Goal: Task Accomplishment & Management: Manage account settings

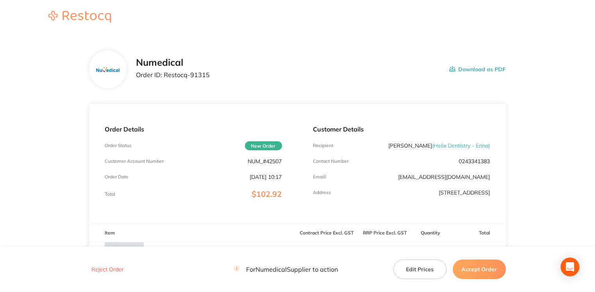
click at [470, 269] on button "Accept Order" at bounding box center [479, 269] width 53 height 20
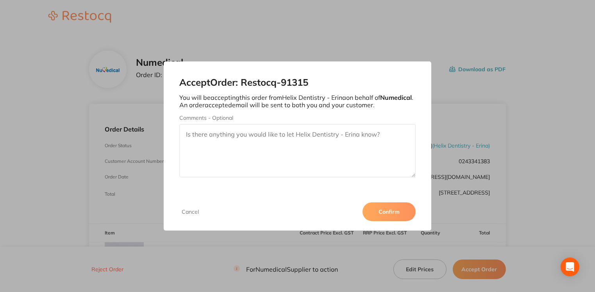
click at [402, 211] on button "Confirm" at bounding box center [389, 211] width 53 height 19
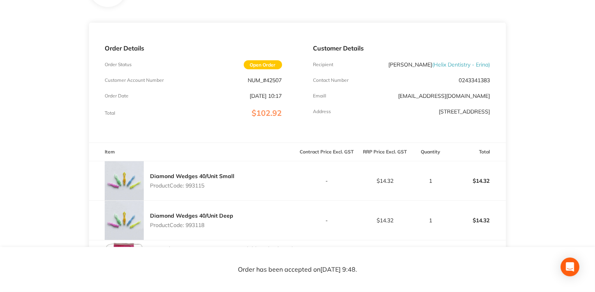
scroll to position [80, 0]
drag, startPoint x: 433, startPoint y: 67, endPoint x: 488, endPoint y: 63, distance: 55.2
click at [488, 63] on span "( Helix Dentistry - Erina )" at bounding box center [462, 65] width 58 height 7
drag, startPoint x: 488, startPoint y: 63, endPoint x: 478, endPoint y: 66, distance: 11.0
copy span "Helix Dentistry - Erina"
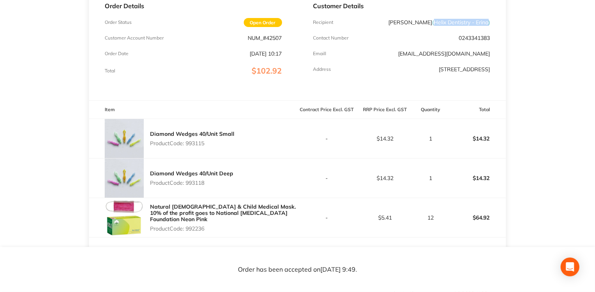
scroll to position [0, 0]
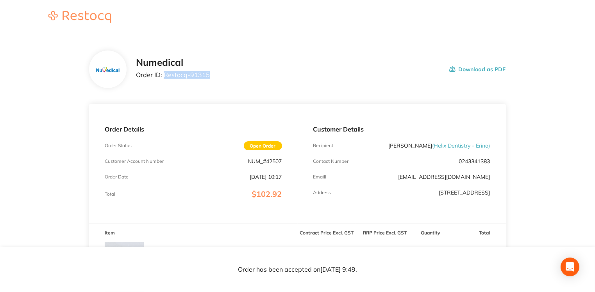
drag, startPoint x: 163, startPoint y: 74, endPoint x: 217, endPoint y: 77, distance: 54.4
click at [217, 77] on div "Numedical Order ID: Restocq- 91315 Download as PDF" at bounding box center [321, 69] width 370 height 24
drag, startPoint x: 217, startPoint y: 77, endPoint x: 192, endPoint y: 75, distance: 25.2
copy p "Restocq- 91315"
